Goal: Information Seeking & Learning: Learn about a topic

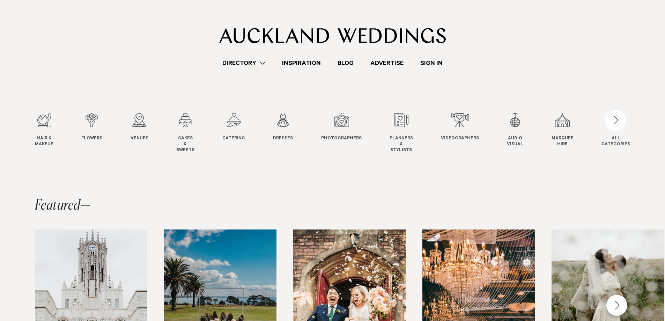
click at [263, 67] on link "Directory" at bounding box center [244, 62] width 60 height 9
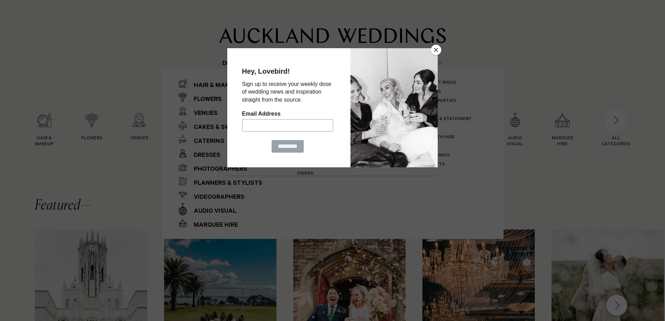
click at [260, 63] on div "Hey, Lovebird! Sign up to receive your weekly dose of wedding news and inspirat…" at bounding box center [287, 107] width 121 height 119
click at [436, 47] on button "Close" at bounding box center [436, 50] width 10 height 10
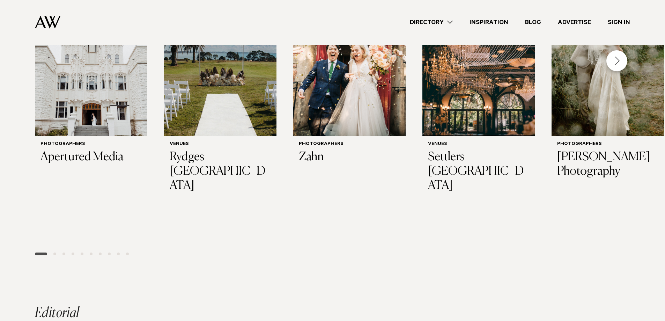
scroll to position [55, 0]
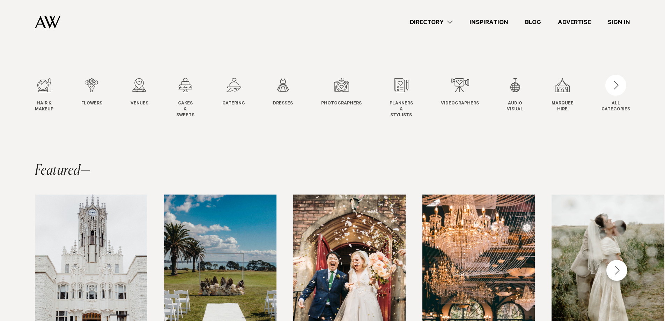
drag, startPoint x: 450, startPoint y: 21, endPoint x: 447, endPoint y: 17, distance: 5.3
click at [450, 21] on link "Directory" at bounding box center [431, 22] width 60 height 9
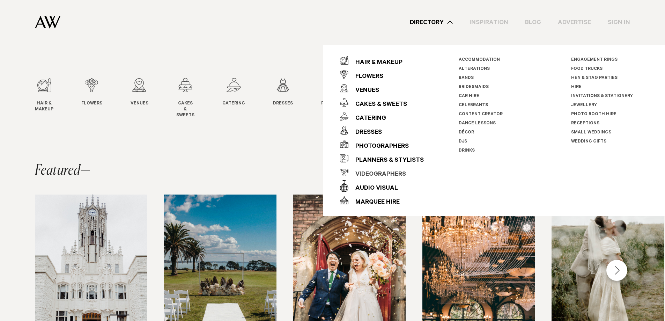
click at [387, 174] on div "Videographers" at bounding box center [377, 175] width 58 height 14
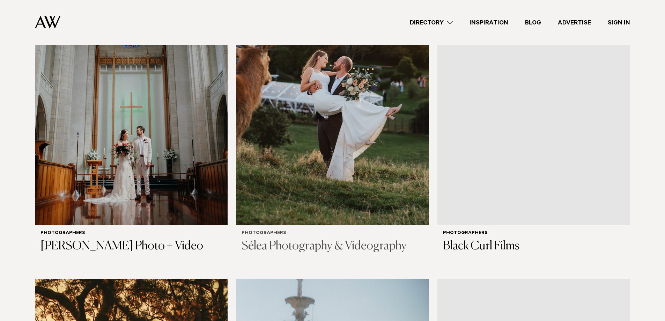
scroll to position [314, 0]
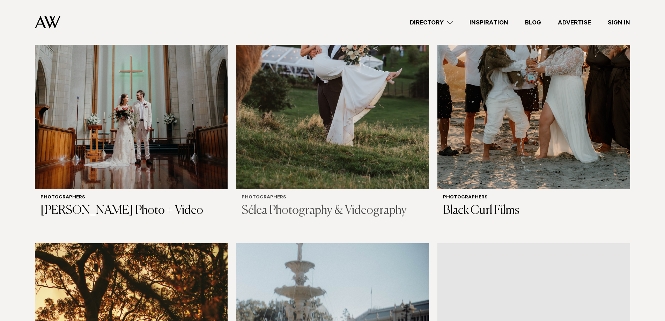
click at [386, 163] on img at bounding box center [332, 60] width 193 height 259
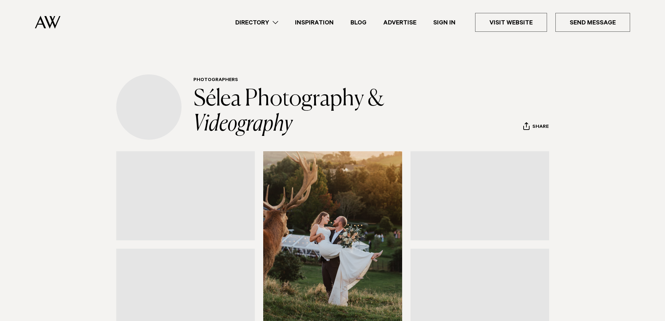
scroll to position [175, 0]
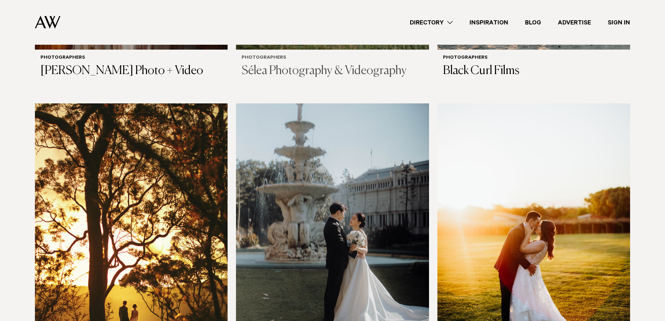
scroll to position [628, 0]
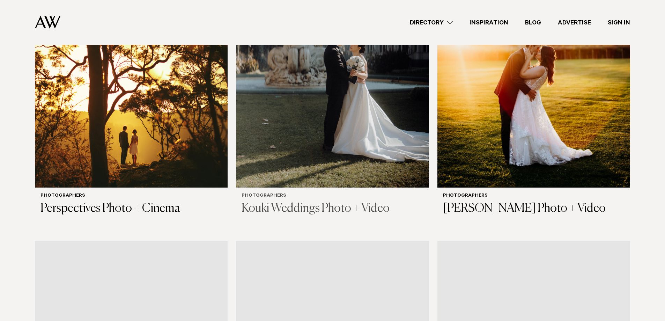
click at [333, 128] on img at bounding box center [332, 58] width 193 height 259
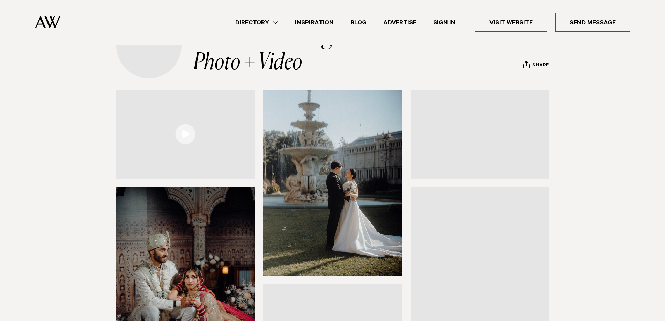
scroll to position [105, 0]
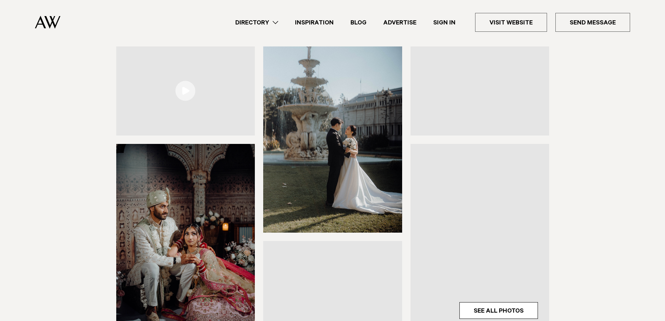
click at [187, 92] on link at bounding box center [185, 90] width 139 height 89
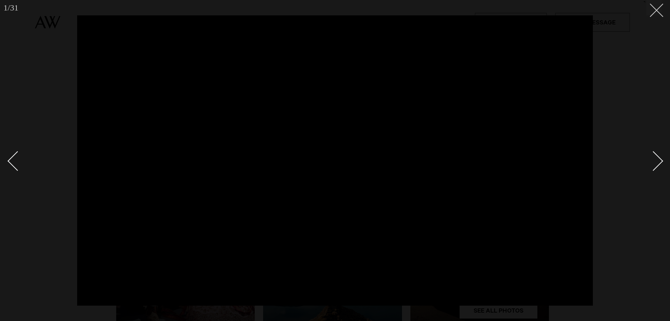
click at [657, 10] on line at bounding box center [656, 10] width 13 height 13
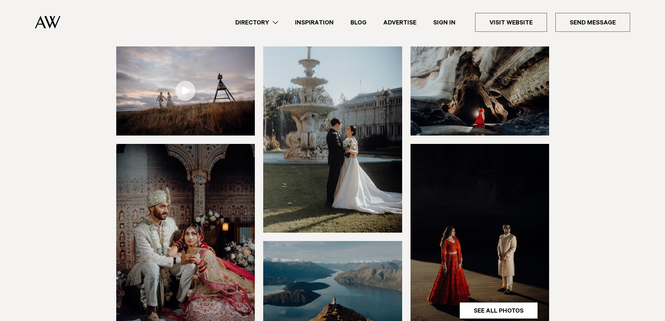
click at [263, 24] on link "Directory" at bounding box center [257, 22] width 60 height 9
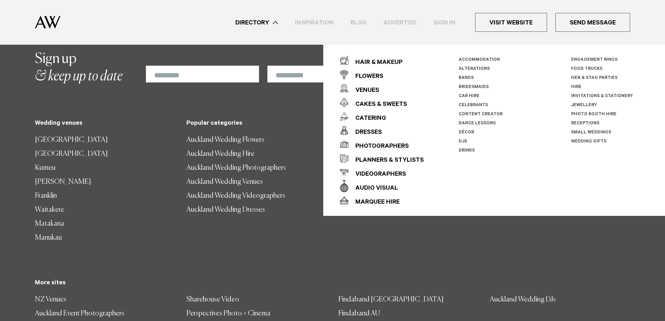
scroll to position [1334, 0]
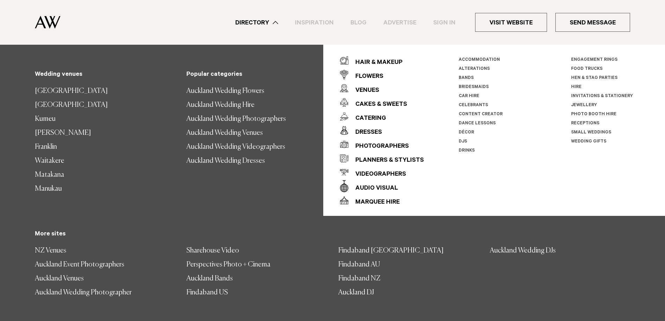
click at [522, 287] on div "Auckland Wedding DJs" at bounding box center [559, 289] width 151 height 91
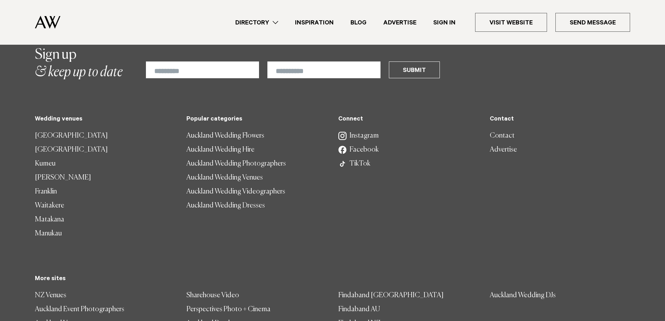
scroll to position [1194, 0]
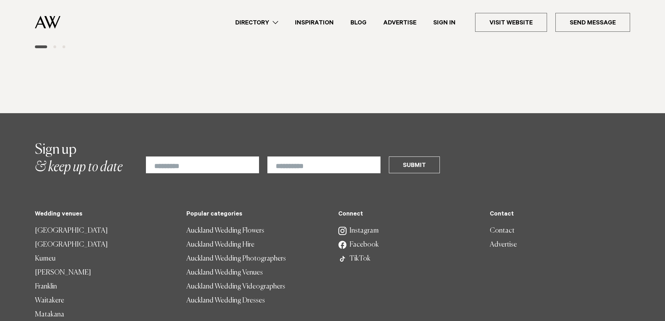
click at [362, 238] on link "Facebook" at bounding box center [408, 245] width 140 height 14
